Goal: Find specific page/section: Find specific page/section

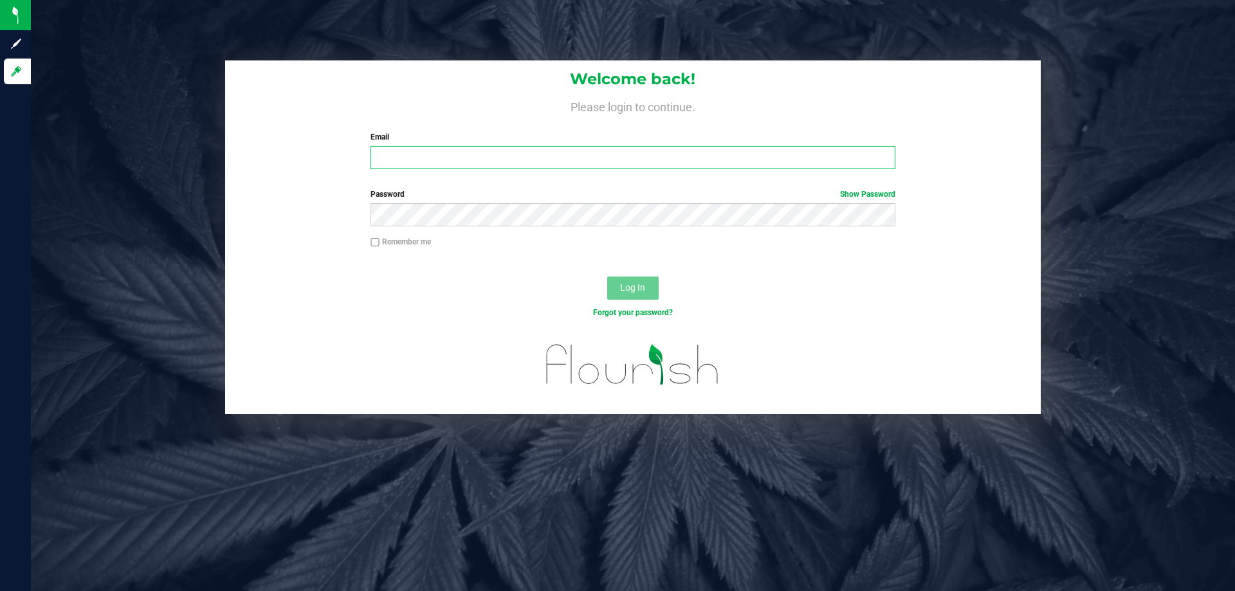
click at [395, 158] on input "Email" at bounding box center [632, 157] width 524 height 23
type input "[EMAIL_ADDRESS][DOMAIN_NAME]"
click at [607, 277] on button "Log In" at bounding box center [632, 288] width 51 height 23
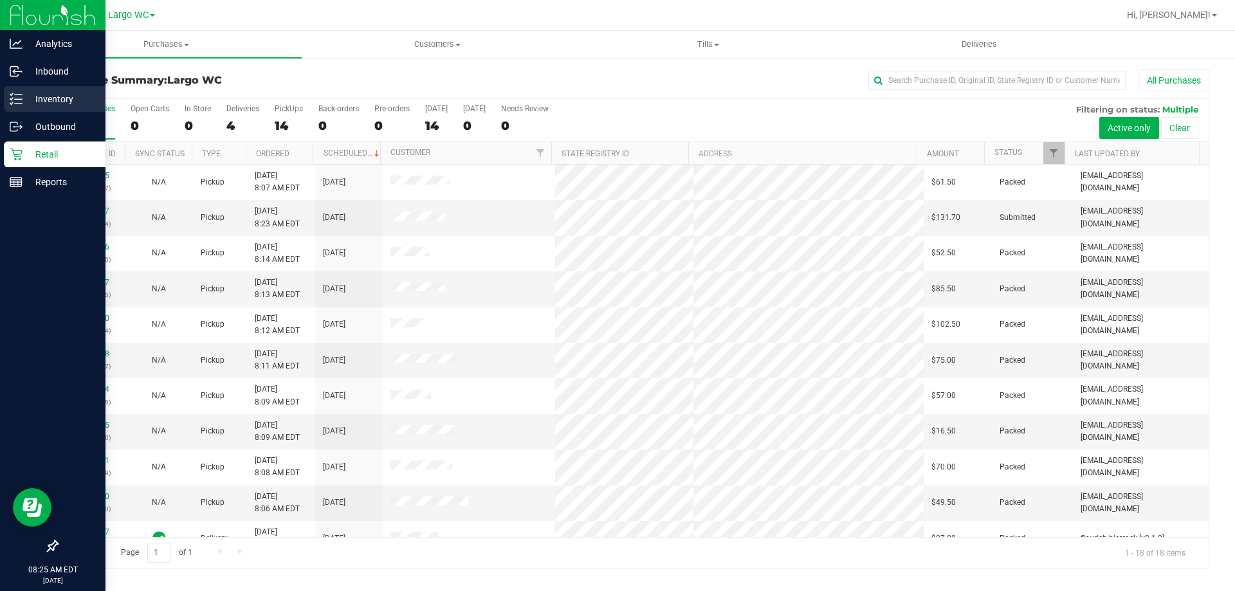
click at [14, 101] on icon at bounding box center [16, 99] width 13 height 13
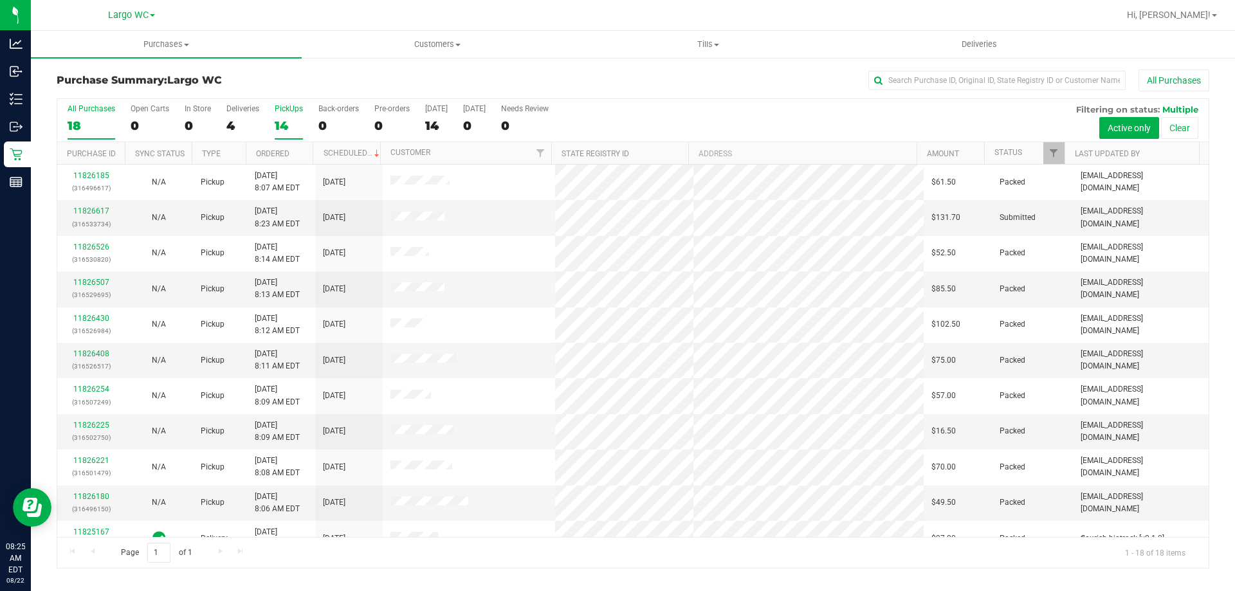
click at [285, 115] on label "PickUps 14" at bounding box center [289, 121] width 28 height 35
click at [0, 0] on input "PickUps 14" at bounding box center [0, 0] width 0 height 0
